Goal: Information Seeking & Learning: Learn about a topic

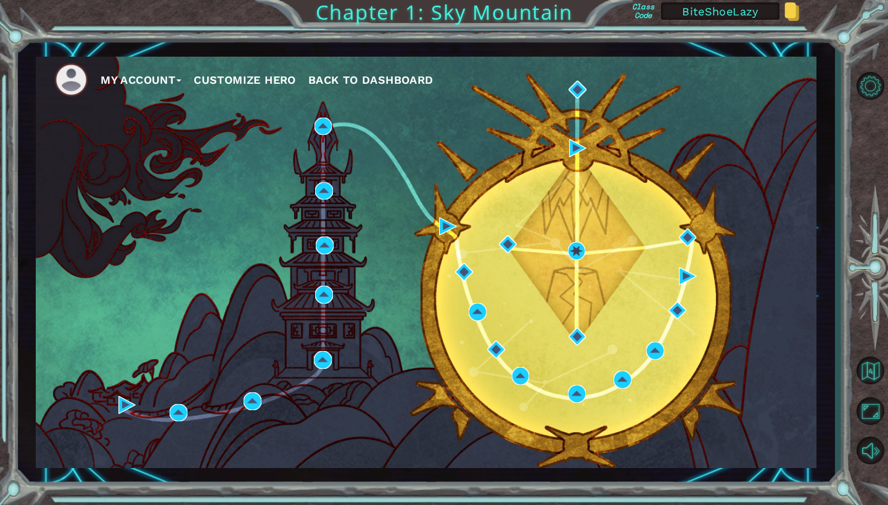
click at [167, 79] on button "My Account" at bounding box center [140, 80] width 81 height 18
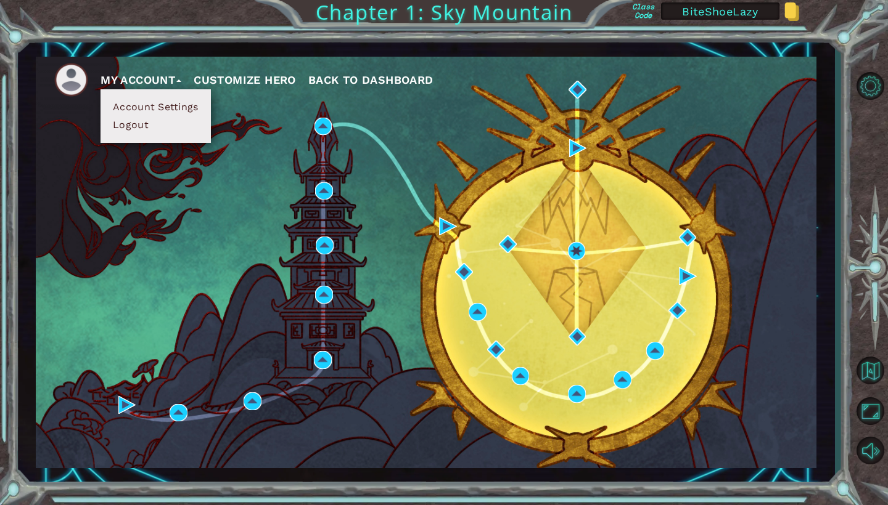
click at [167, 79] on button "My Account" at bounding box center [140, 80] width 81 height 18
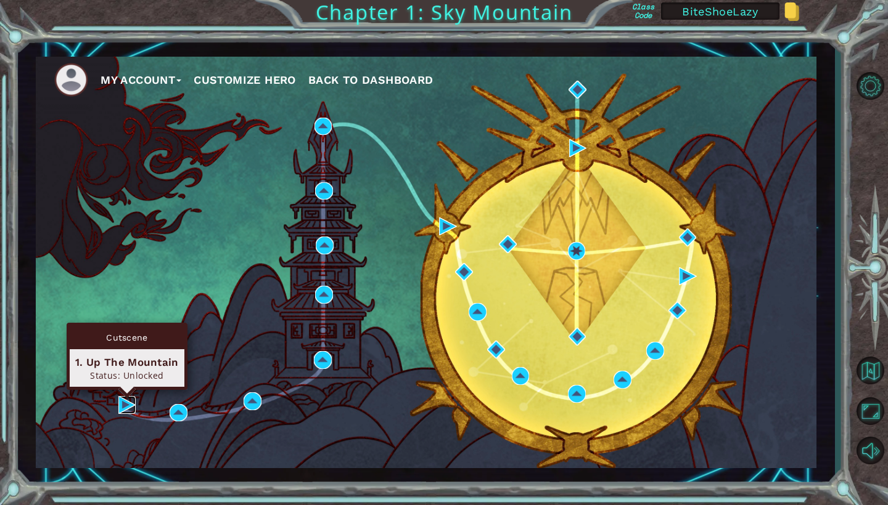
click at [123, 406] on img at bounding box center [127, 405] width 18 height 18
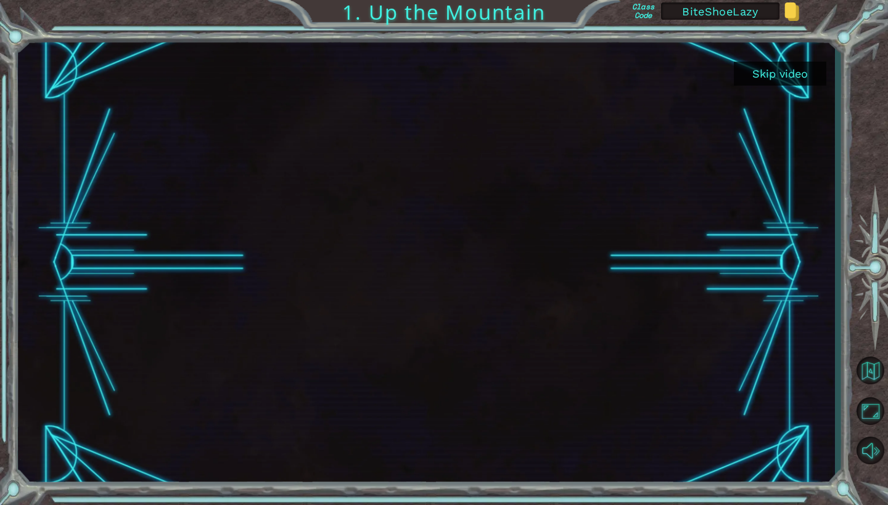
click at [789, 72] on button "Skip video" at bounding box center [780, 74] width 92 height 24
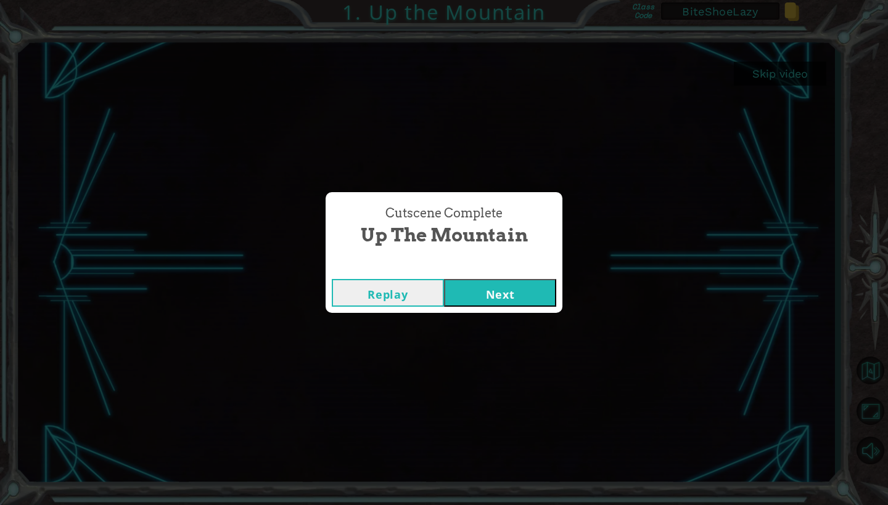
click at [488, 300] on button "Next" at bounding box center [500, 293] width 112 height 28
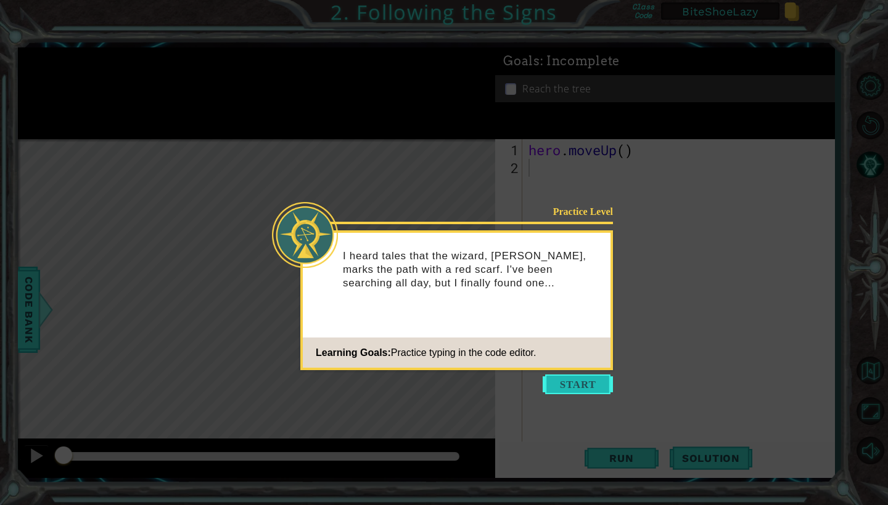
click at [562, 386] on button "Start" at bounding box center [577, 385] width 70 height 20
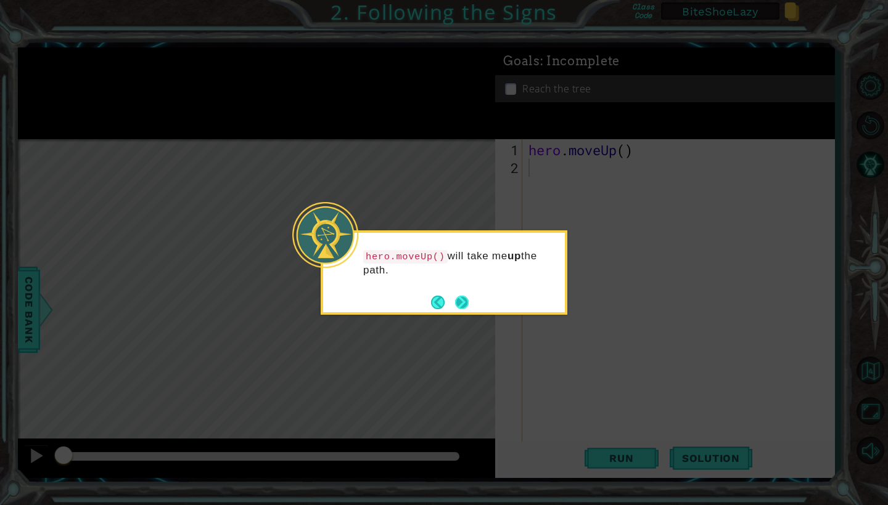
click at [465, 306] on button "Next" at bounding box center [462, 303] width 14 height 14
